Goal: Information Seeking & Learning: Learn about a topic

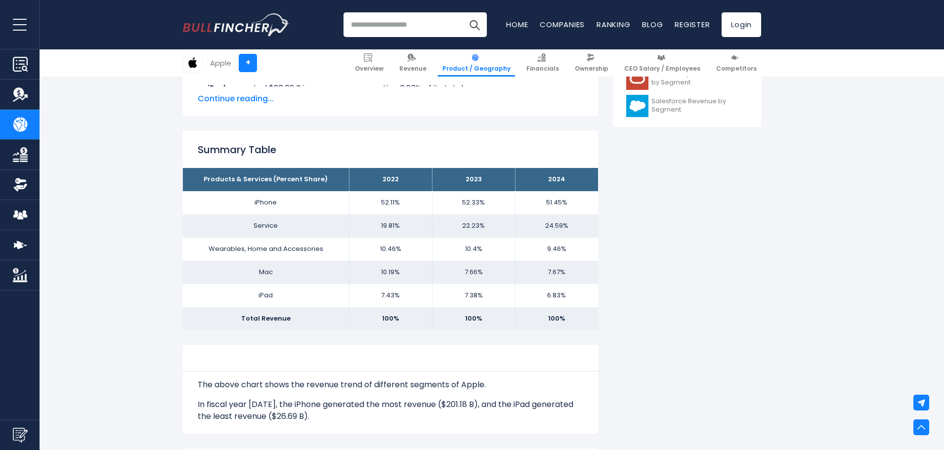
scroll to position [544, 0]
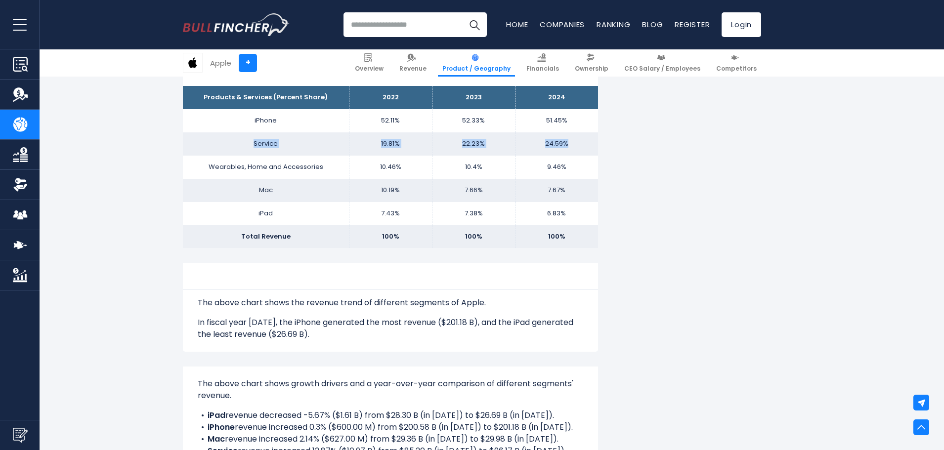
drag, startPoint x: 579, startPoint y: 145, endPoint x: 201, endPoint y: 146, distance: 378.2
click at [223, 142] on tr "Service 19.81% 22.23% 24.59%" at bounding box center [390, 143] width 415 height 23
click at [159, 151] on div "Apple's Revenue by Segment In fiscal year [DATE], Apple's revenue by segment (p…" at bounding box center [472, 420] width 944 height 1486
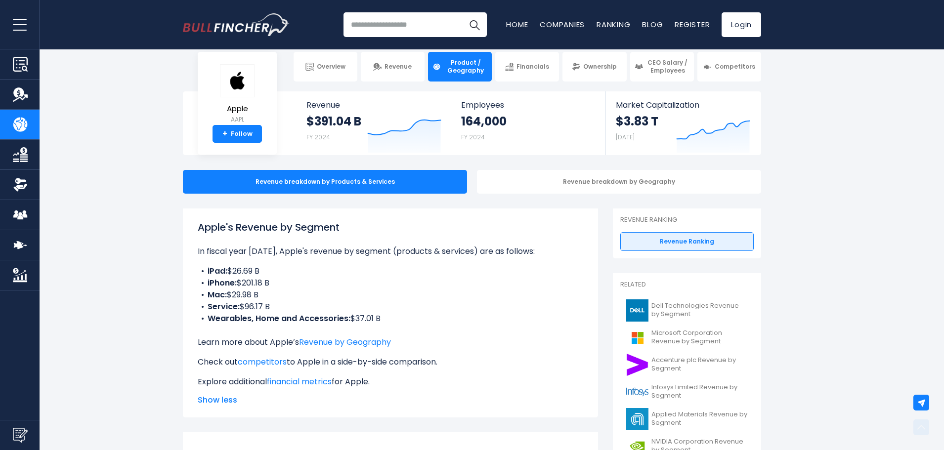
scroll to position [0, 0]
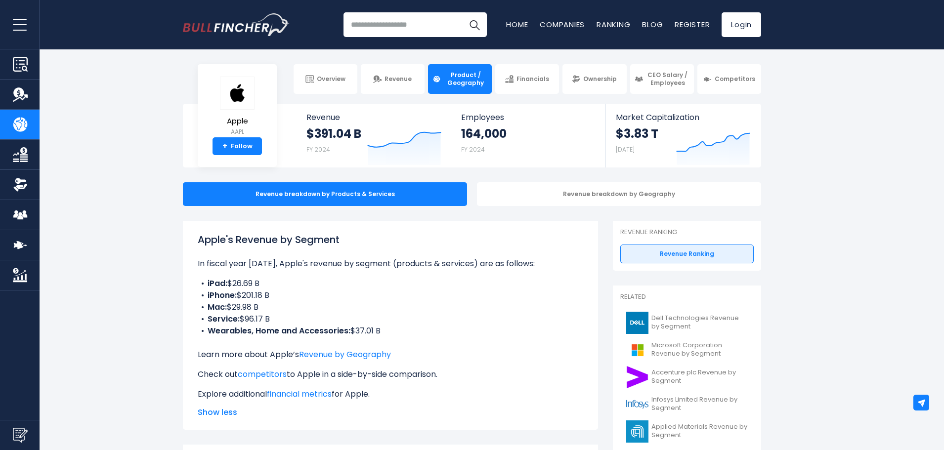
drag, startPoint x: 203, startPoint y: 241, endPoint x: 442, endPoint y: 330, distance: 255.9
click at [442, 330] on div "Apple's Revenue by Segment In fiscal year [DATE], Apple's revenue by segment (p…" at bounding box center [391, 316] width 386 height 168
click at [442, 330] on li "Wearables, Home and Accessories: $37.01 B" at bounding box center [391, 331] width 386 height 12
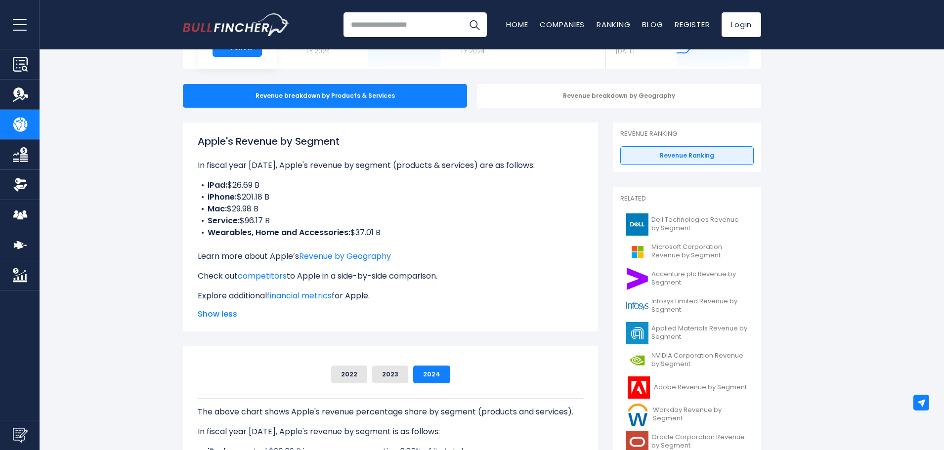
scroll to position [99, 0]
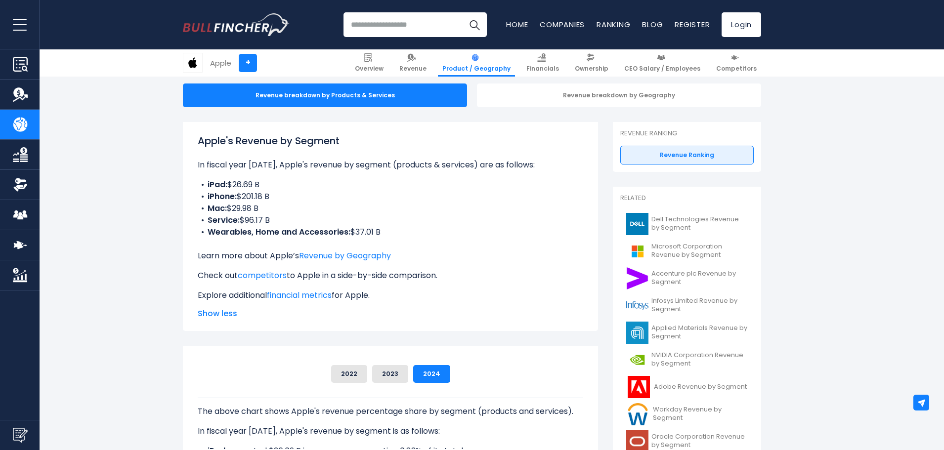
drag, startPoint x: 194, startPoint y: 138, endPoint x: 356, endPoint y: 323, distance: 246.2
click at [361, 324] on div "Apple's Revenue by Segment In fiscal year [DATE], Apple's revenue by segment (p…" at bounding box center [390, 226] width 415 height 209
click at [303, 321] on div "Apple's Revenue by Segment In fiscal year [DATE], Apple's revenue by segment (p…" at bounding box center [390, 226] width 415 height 209
drag, startPoint x: 260, startPoint y: 302, endPoint x: 189, endPoint y: 144, distance: 173.5
click at [189, 144] on div "Apple's Revenue by Segment In fiscal year [DATE], Apple's revenue by segment (p…" at bounding box center [390, 226] width 415 height 209
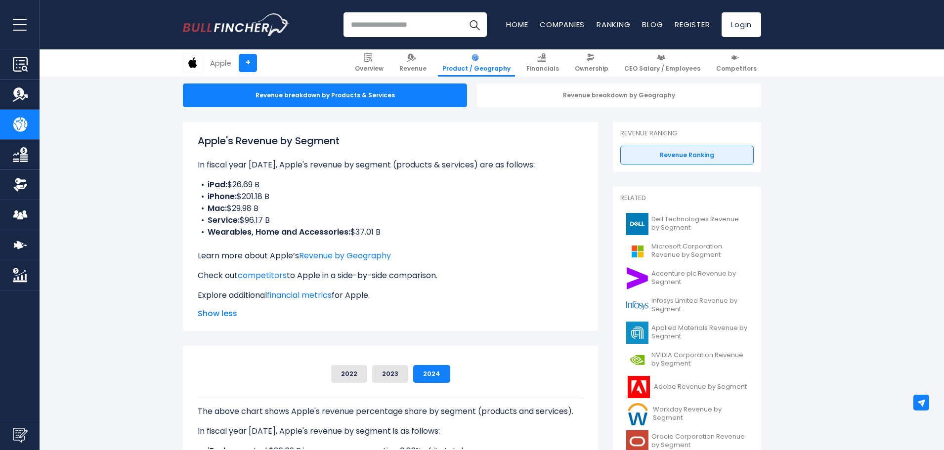
drag, startPoint x: 188, startPoint y: 133, endPoint x: 315, endPoint y: 345, distance: 246.6
click at [265, 323] on div "Apple's Revenue by Segment In fiscal year [DATE], Apple's revenue by segment (p…" at bounding box center [390, 226] width 415 height 209
drag, startPoint x: 256, startPoint y: 318, endPoint x: 158, endPoint y: 125, distance: 216.6
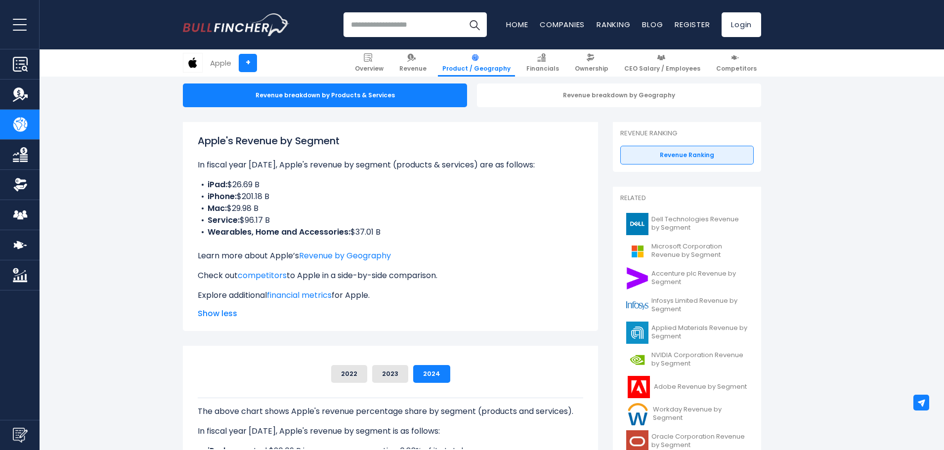
drag, startPoint x: 168, startPoint y: 130, endPoint x: 305, endPoint y: 326, distance: 238.9
click at [293, 322] on div "Apple's Revenue by Segment In fiscal year [DATE], Apple's revenue by segment (p…" at bounding box center [390, 226] width 415 height 209
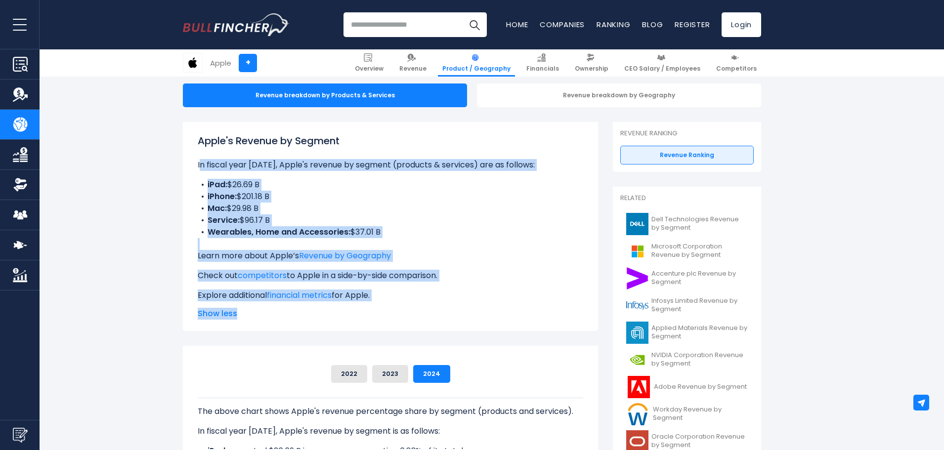
drag, startPoint x: 290, startPoint y: 324, endPoint x: 196, endPoint y: 164, distance: 185.4
click at [196, 164] on div "Apple's Revenue by Segment In fiscal year [DATE], Apple's revenue by segment (p…" at bounding box center [390, 226] width 415 height 209
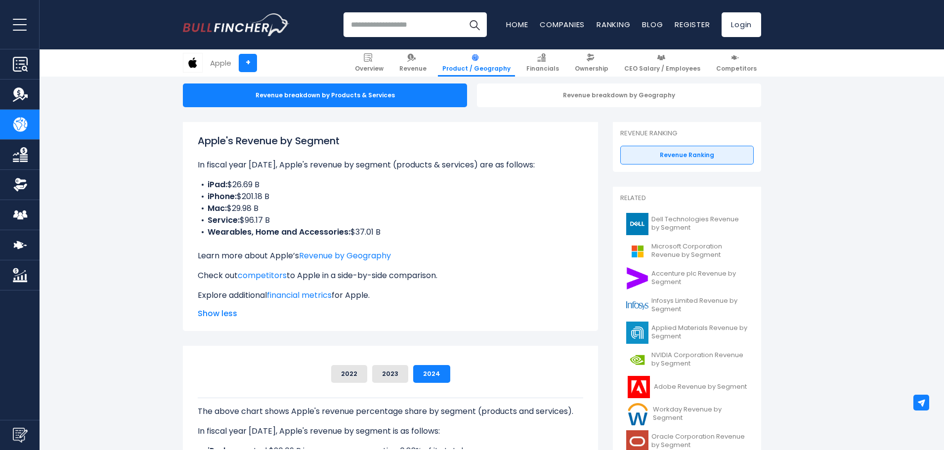
click at [194, 139] on div "Apple's Revenue by Segment In fiscal year [DATE], Apple's revenue by segment (p…" at bounding box center [390, 226] width 415 height 209
drag, startPoint x: 182, startPoint y: 132, endPoint x: 321, endPoint y: 316, distance: 230.8
click at [290, 320] on span "Show less" at bounding box center [391, 314] width 386 height 12
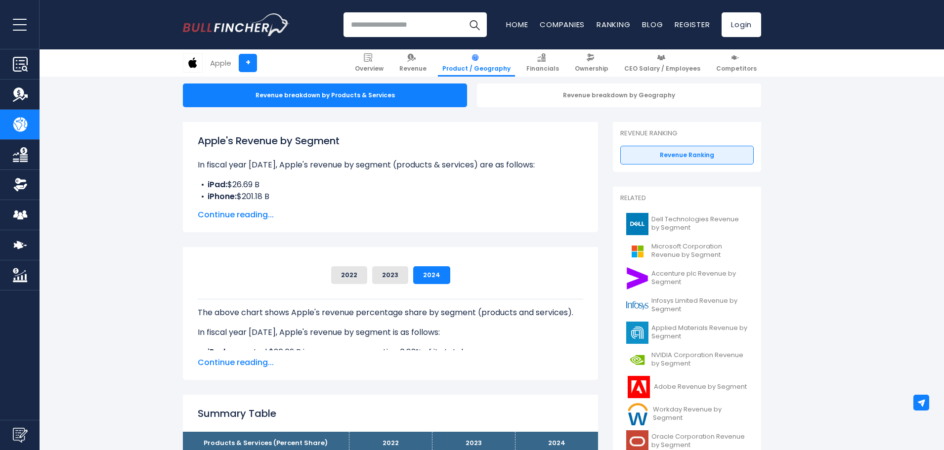
click at [259, 219] on span "Continue reading..." at bounding box center [391, 215] width 386 height 12
